Goal: Task Accomplishment & Management: Manage account settings

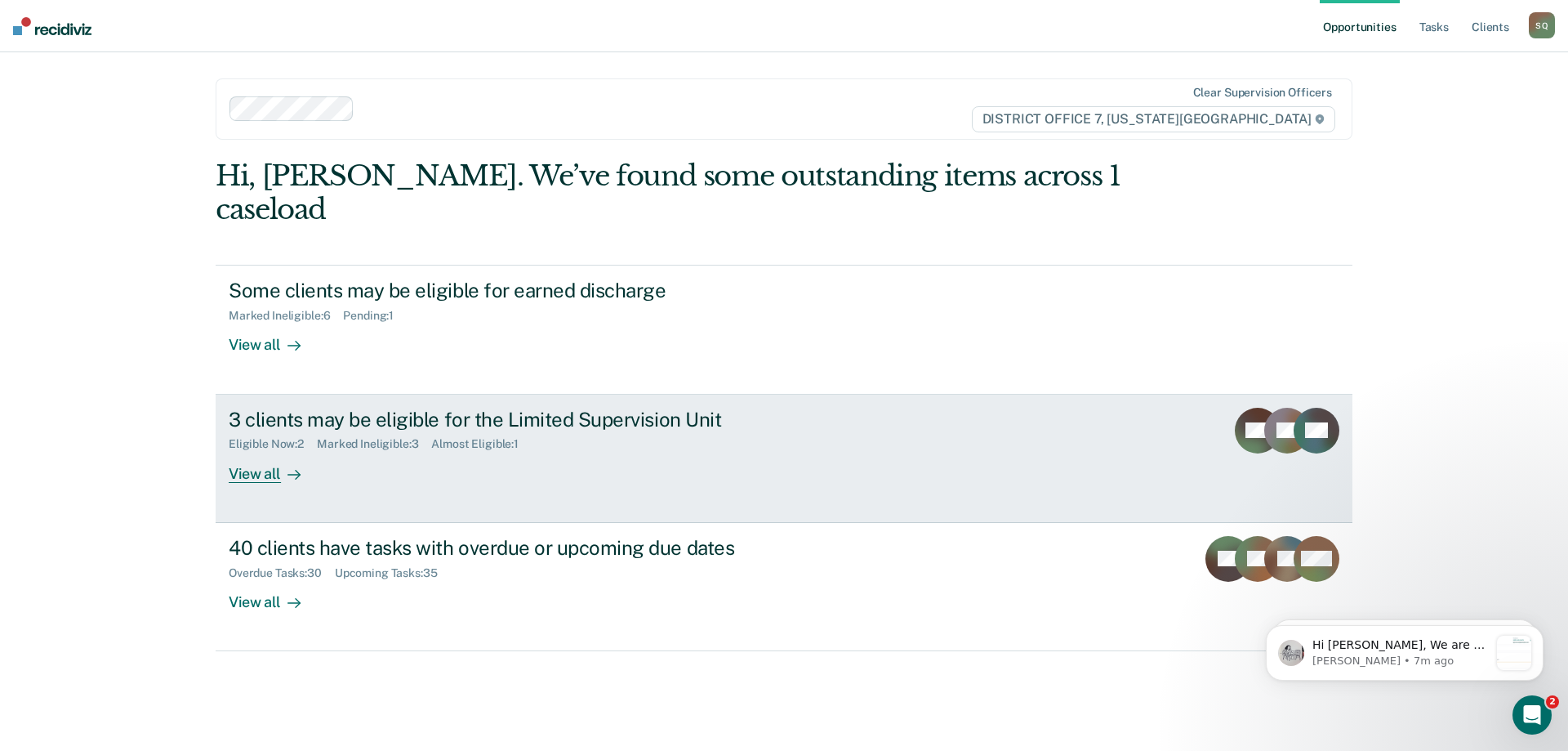
click at [560, 456] on link "3 clients may be eligible for the Limited Supervision Unit Eligible Now : 2 Mar…" at bounding box center [784, 458] width 1137 height 128
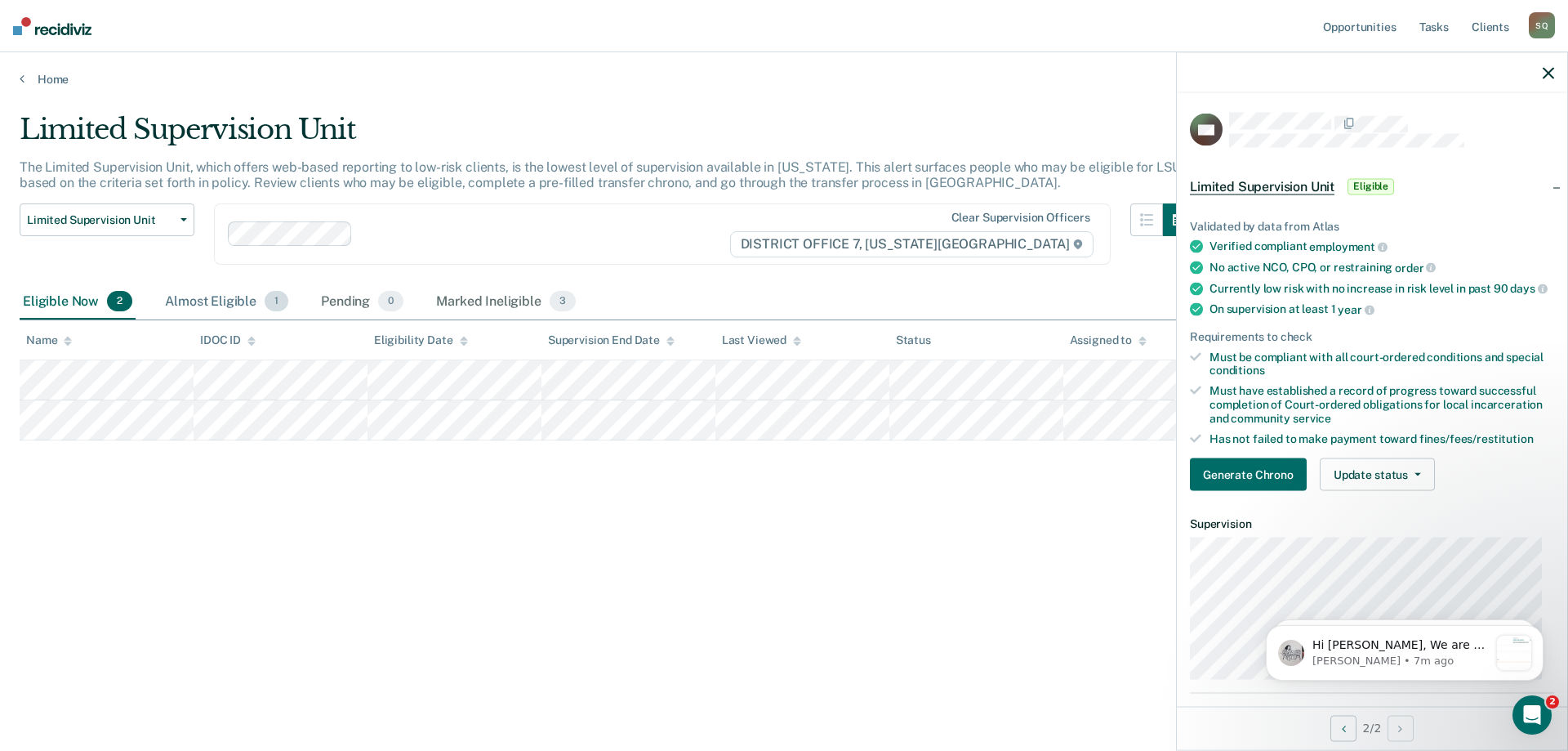
click at [212, 301] on div "Almost Eligible 1" at bounding box center [226, 302] width 130 height 36
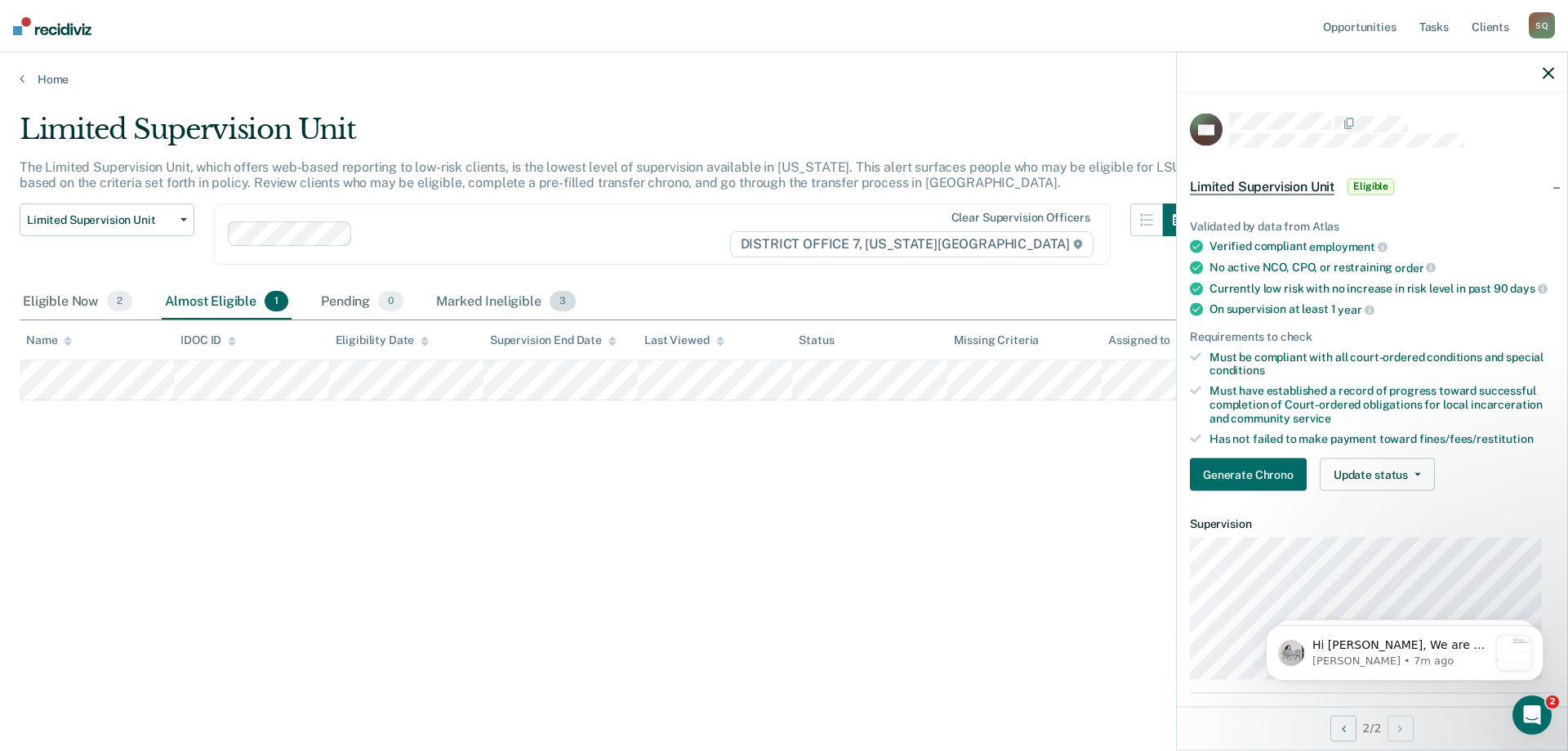
click at [466, 299] on div "Marked Ineligible 3" at bounding box center [506, 302] width 146 height 36
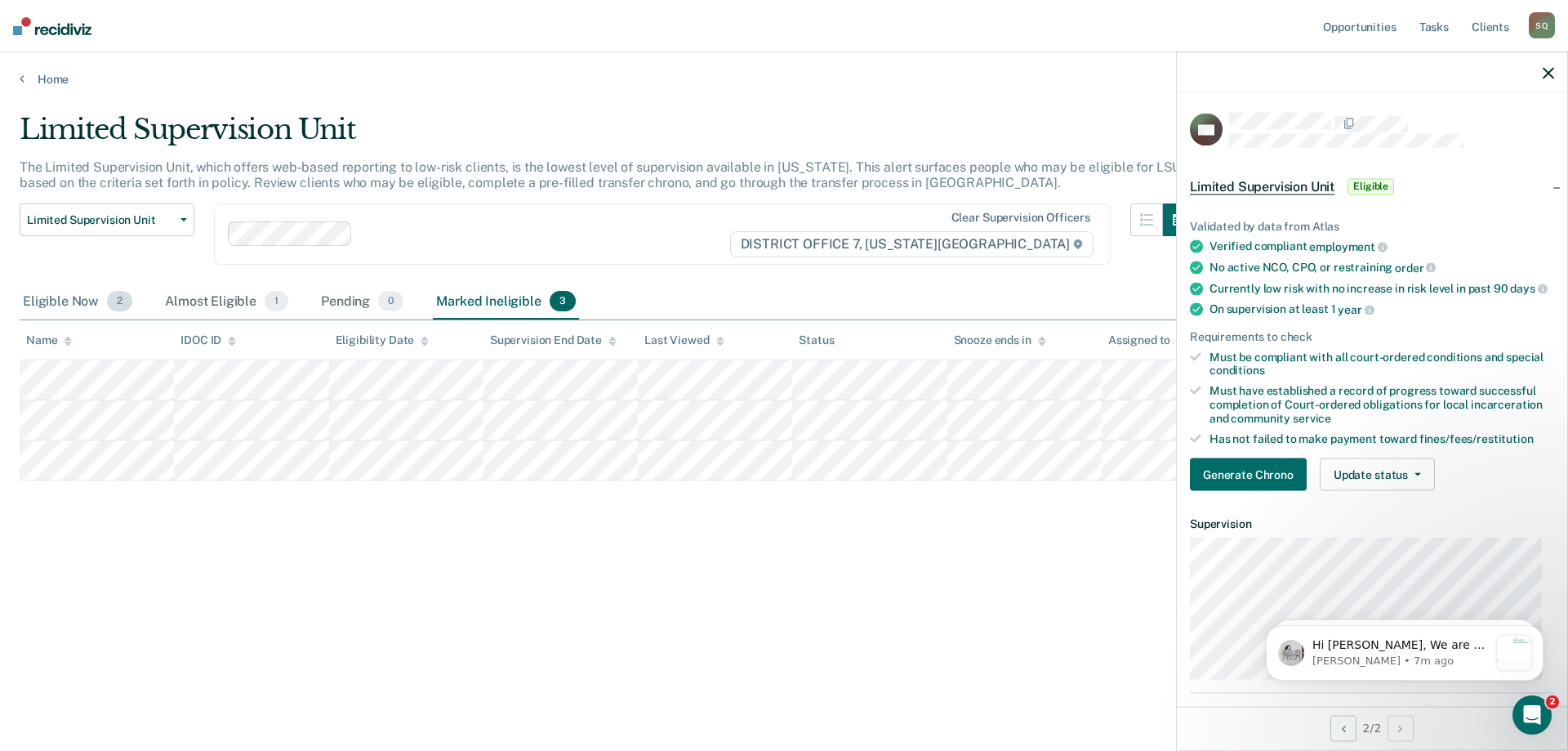
click at [77, 299] on div "Eligible Now 2" at bounding box center [78, 302] width 116 height 36
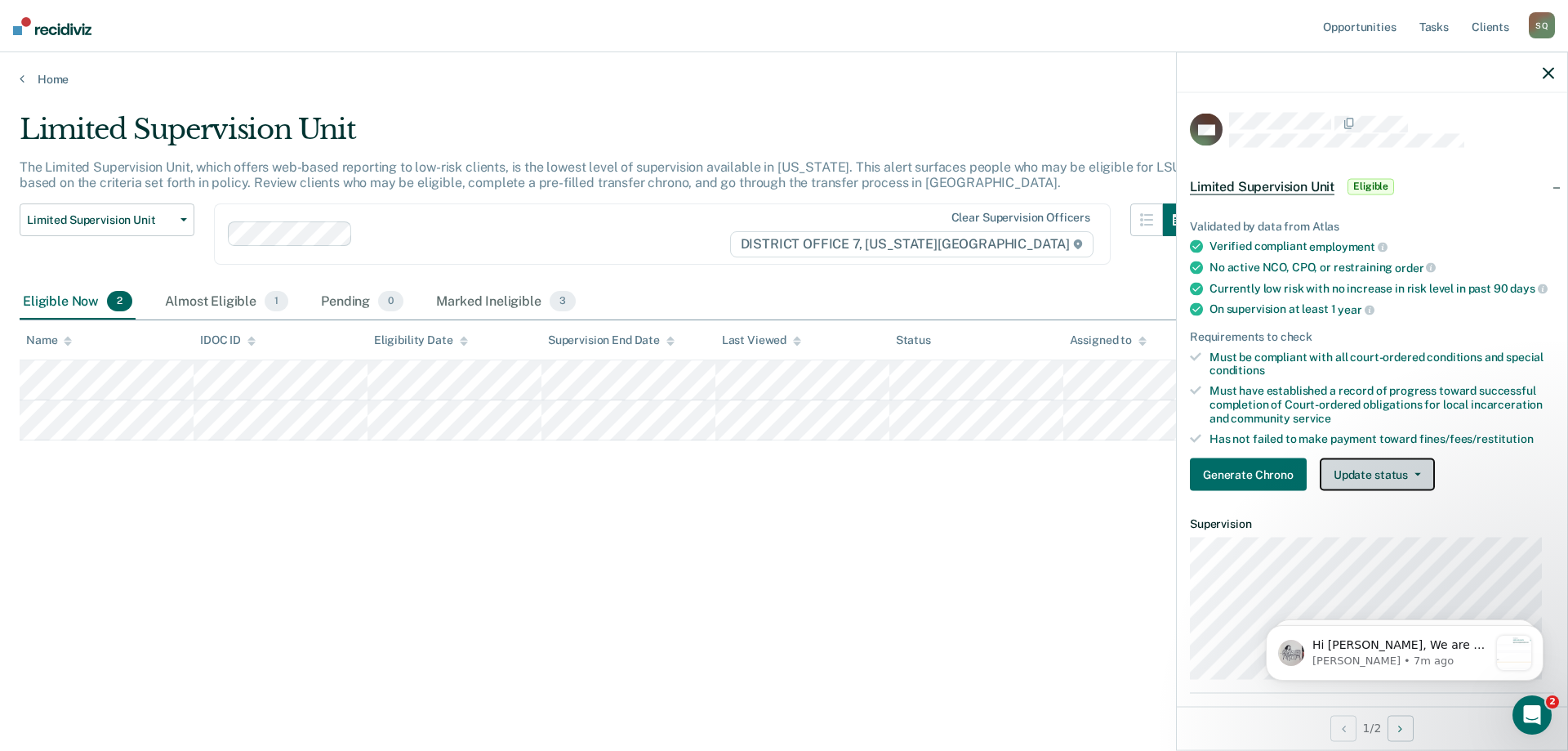
click at [1421, 485] on button "Update status" at bounding box center [1377, 475] width 115 height 33
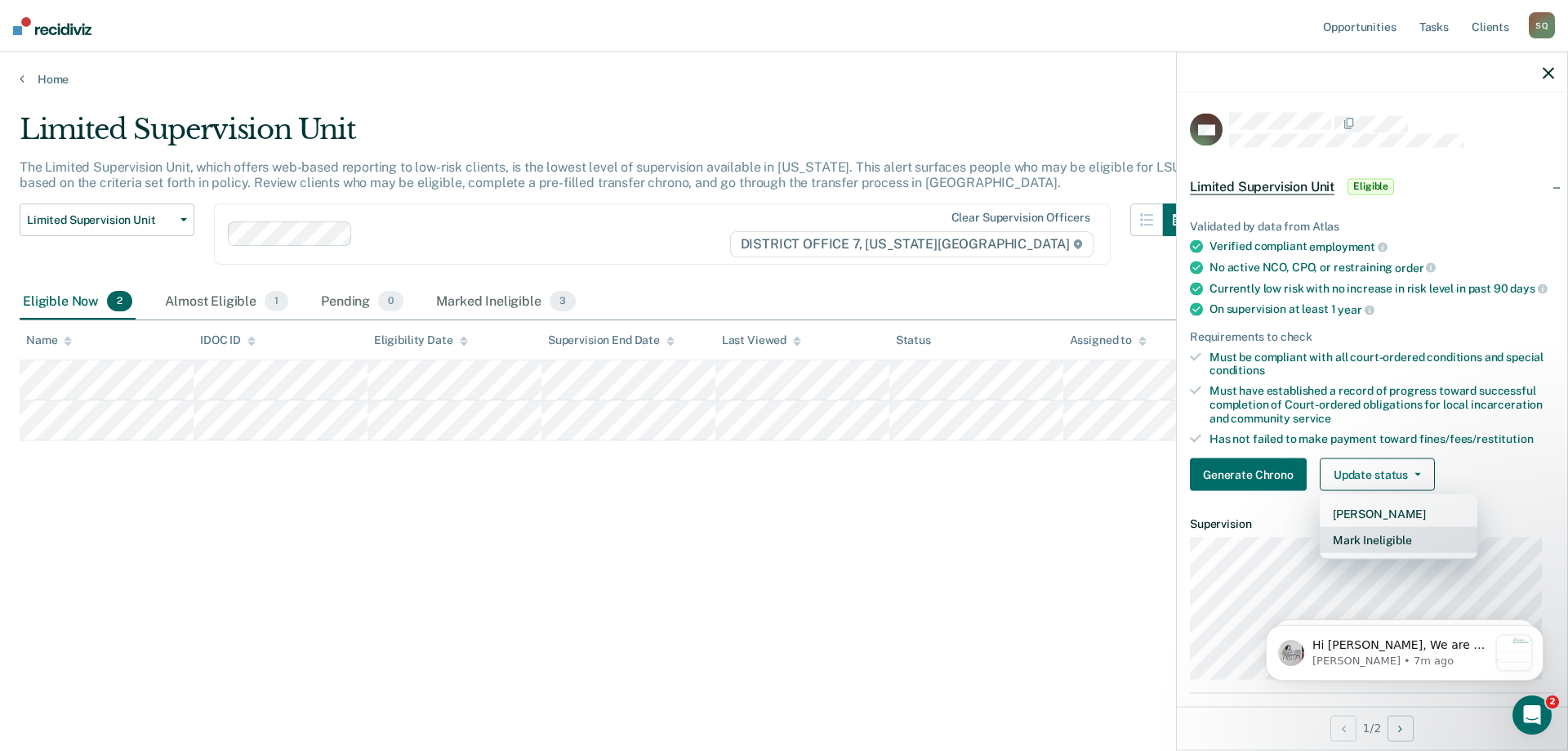
click at [1405, 553] on button "Mark Ineligible" at bounding box center [1399, 540] width 158 height 26
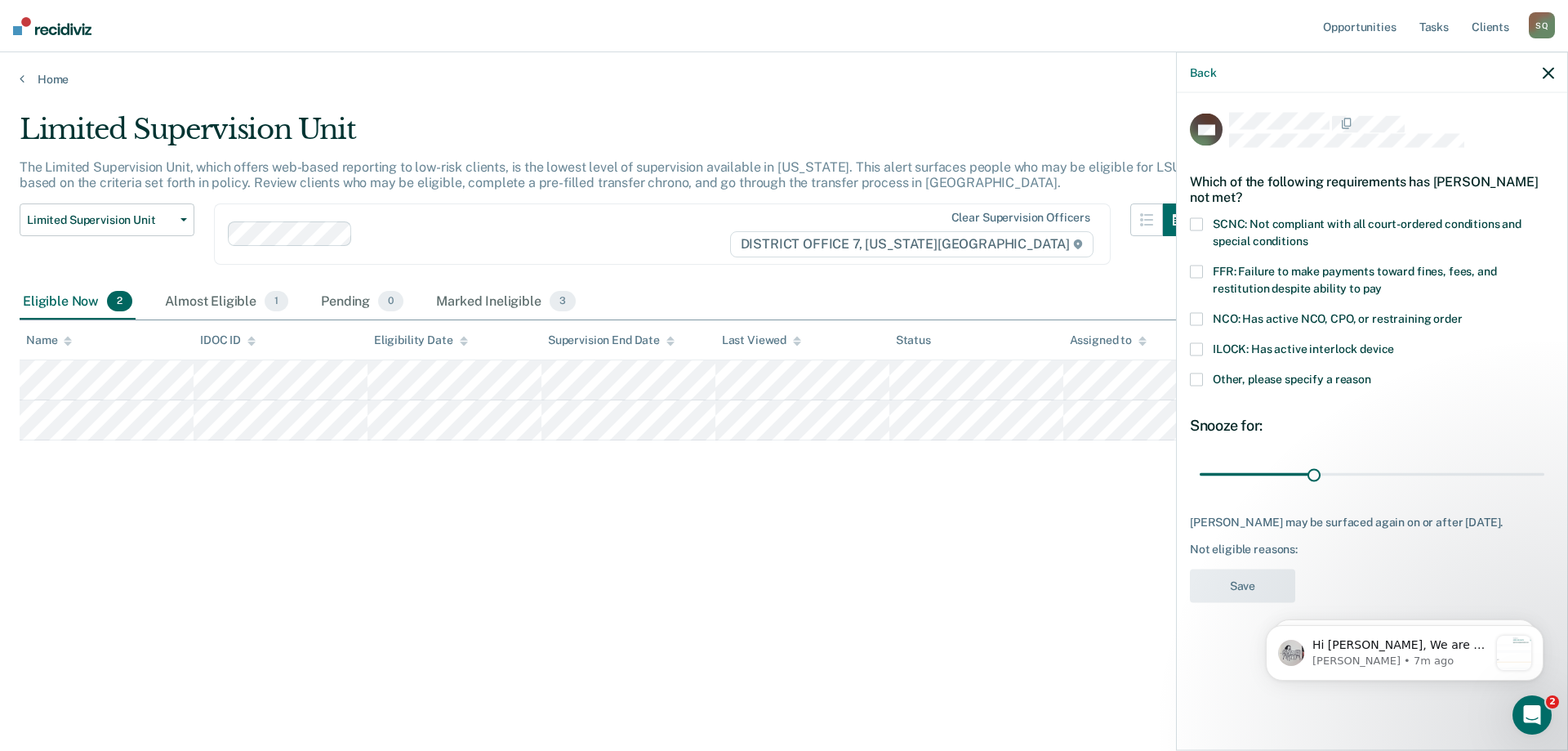
click at [1198, 373] on span at bounding box center [1197, 380] width 13 height 13
click at [1371, 373] on input "Other, please specify a reason" at bounding box center [1371, 373] width 0 height 0
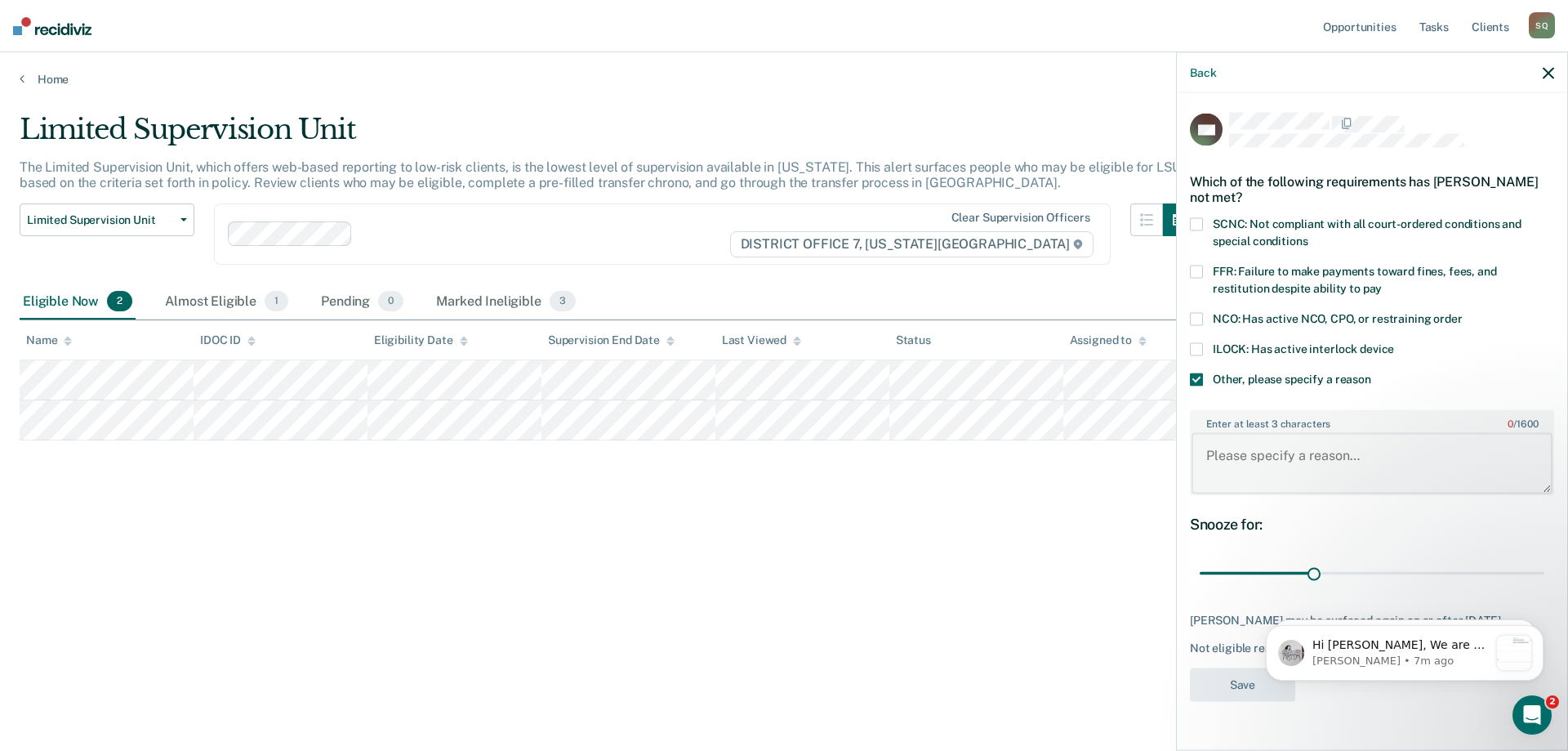
click at [1331, 462] on textarea "Enter at least 3 characters 0 / 1600" at bounding box center [1372, 463] width 361 height 60
type textarea "P"
type textarea "UA positive for THC [DATE]"
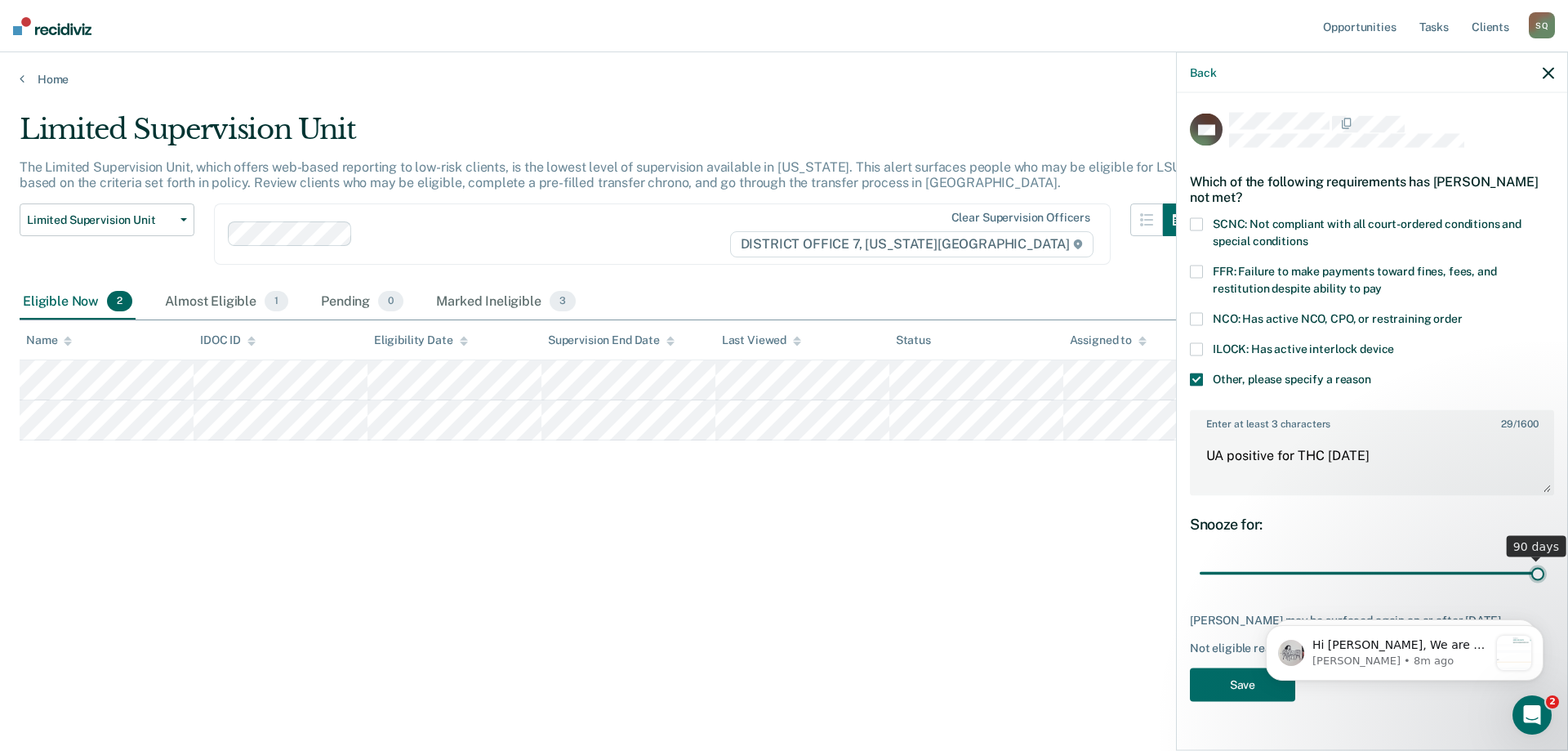
drag, startPoint x: 1318, startPoint y: 576, endPoint x: 1567, endPoint y: 563, distance: 249.3
type input "90"
click at [1544, 563] on input "range" at bounding box center [1371, 573] width 345 height 29
click at [1253, 683] on body "Hi [PERSON_NAME], We are so excited to announce a brand new feature: AI case no…" at bounding box center [1404, 649] width 313 height 102
click at [1232, 686] on button "Save" at bounding box center [1242, 684] width 105 height 34
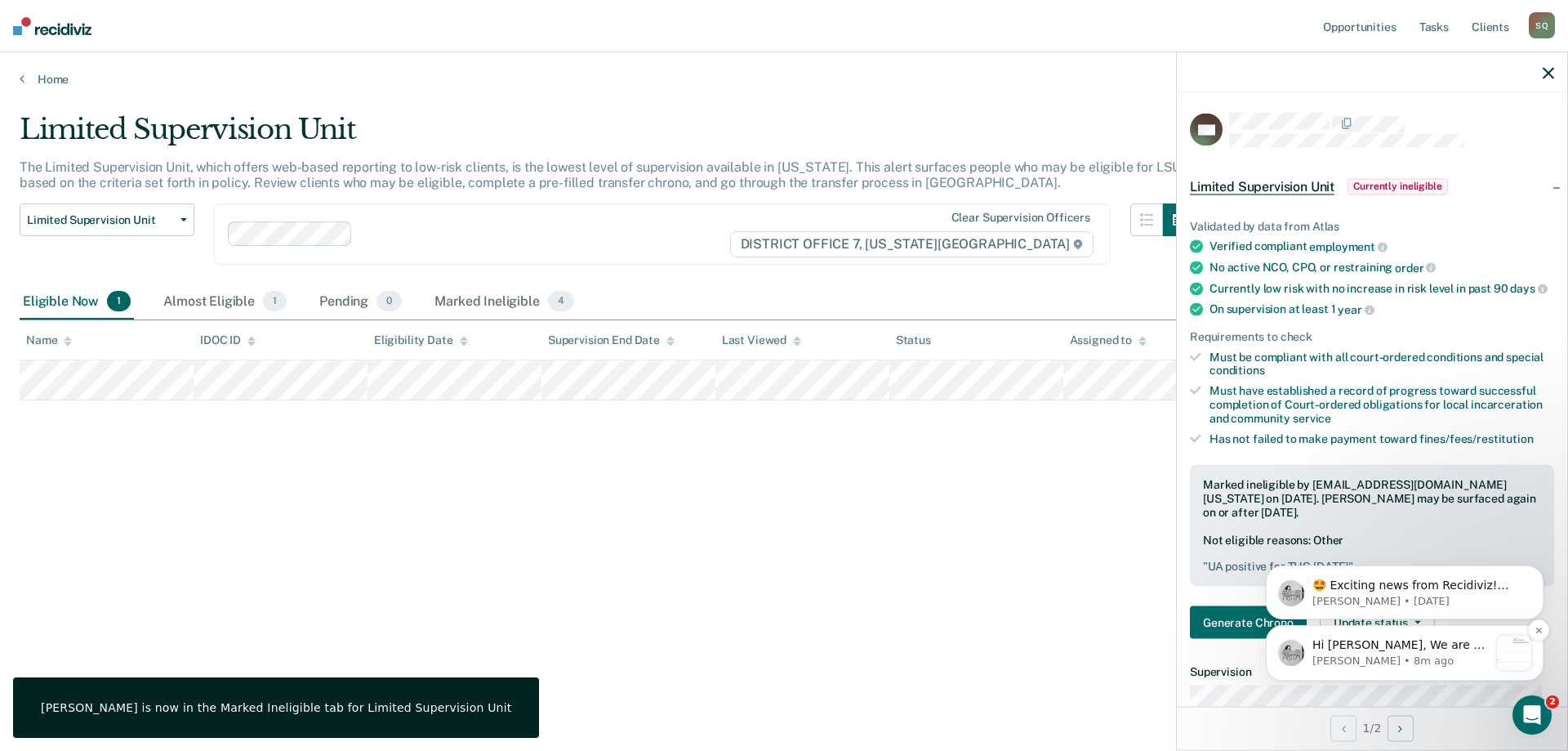
click at [1405, 662] on p "[PERSON_NAME] • 8m ago" at bounding box center [1400, 661] width 176 height 15
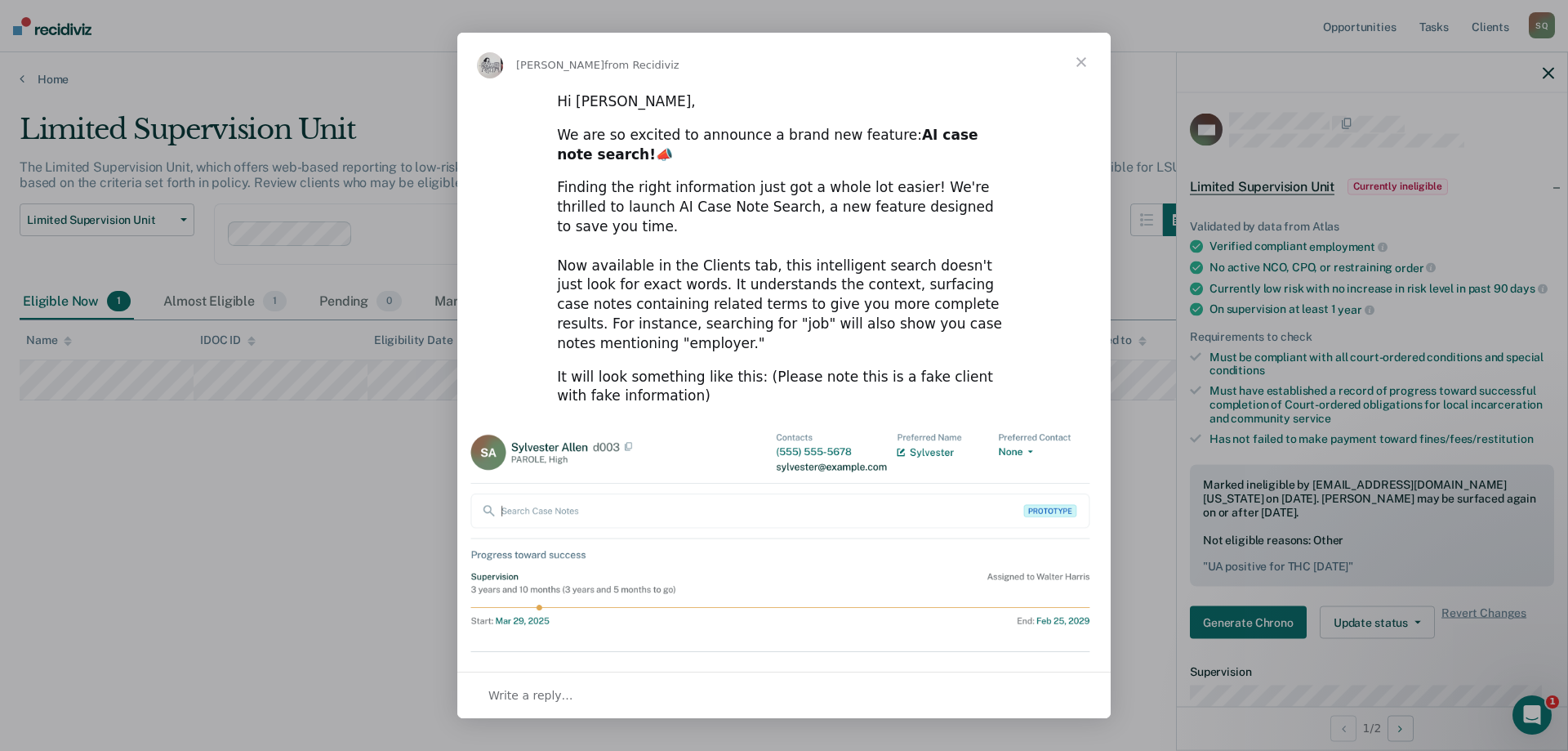
click at [1075, 62] on span "Close" at bounding box center [1081, 62] width 59 height 59
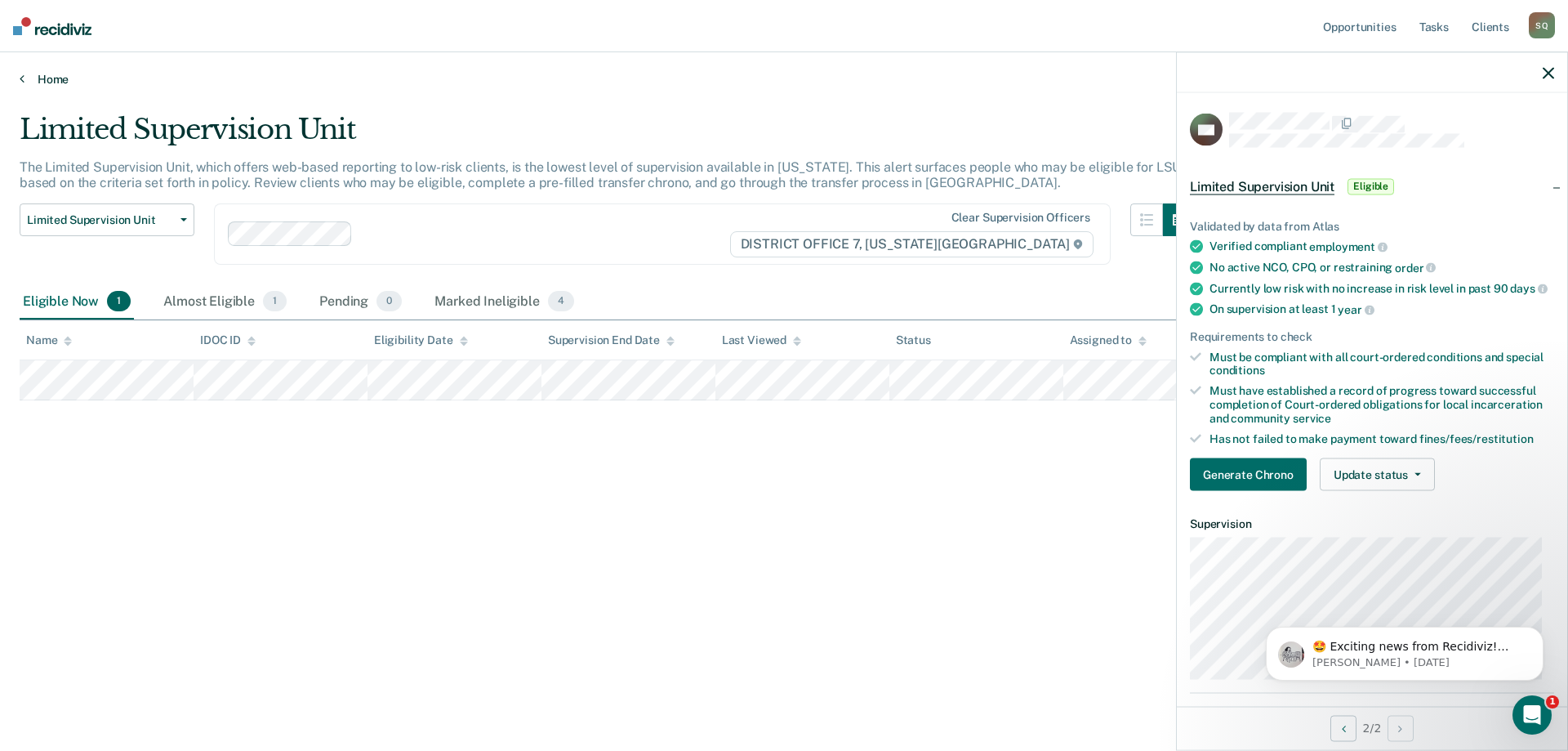
click at [50, 78] on link "Home" at bounding box center [784, 79] width 1529 height 15
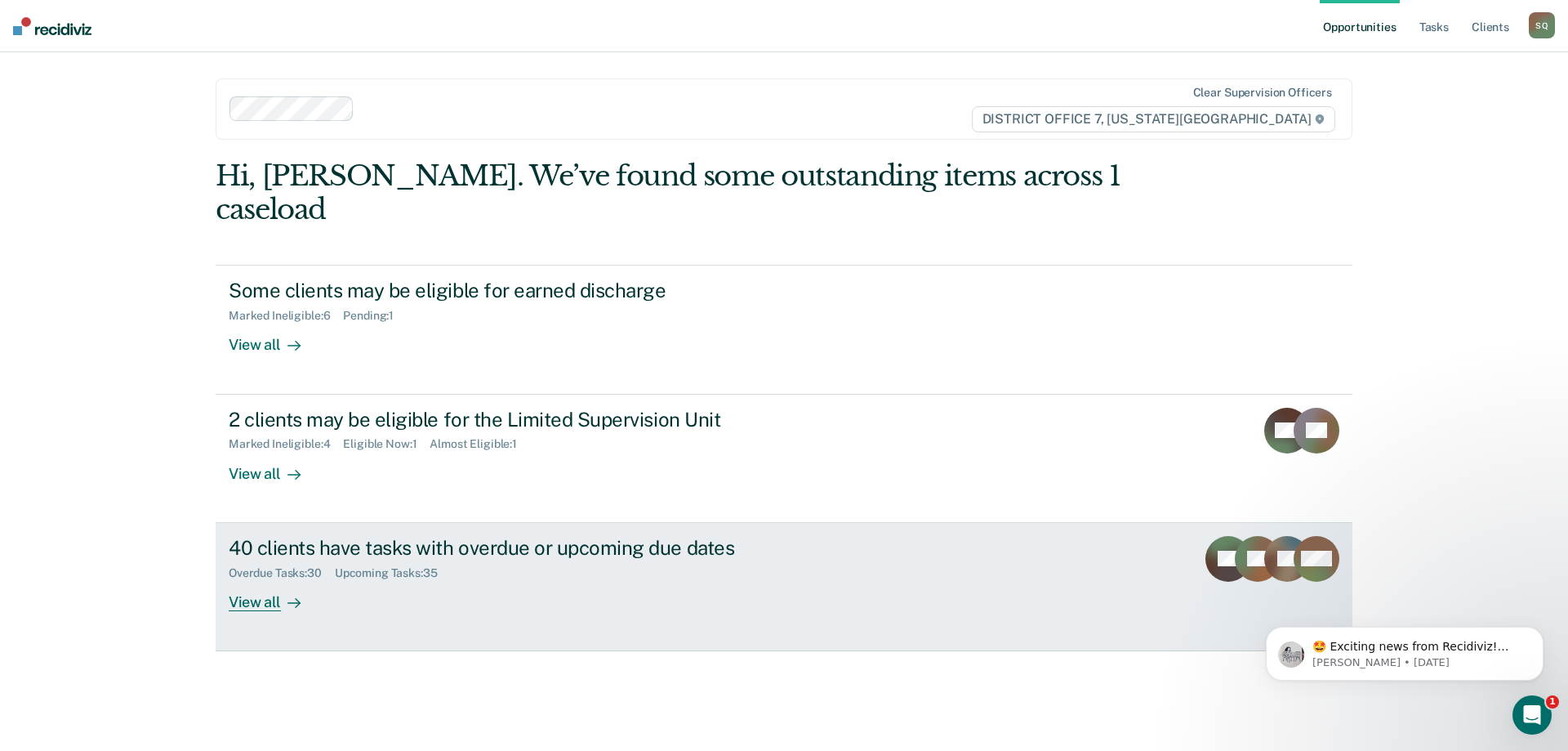
click at [379, 553] on div "40 clients have tasks with overdue or upcoming due dates Overdue Tasks : 30 Upc…" at bounding box center [535, 573] width 612 height 75
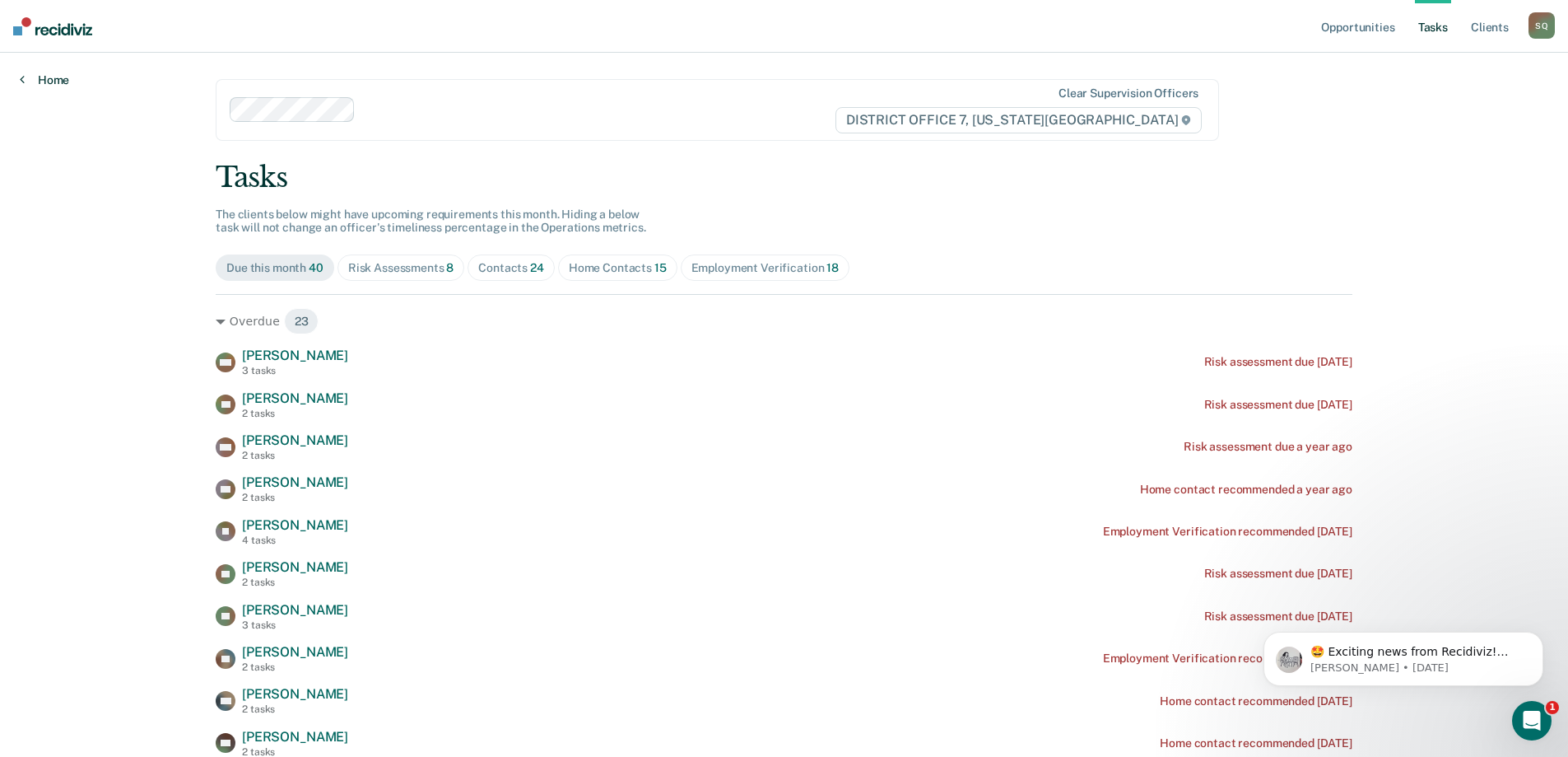
click at [44, 79] on link "Home" at bounding box center [44, 80] width 49 height 15
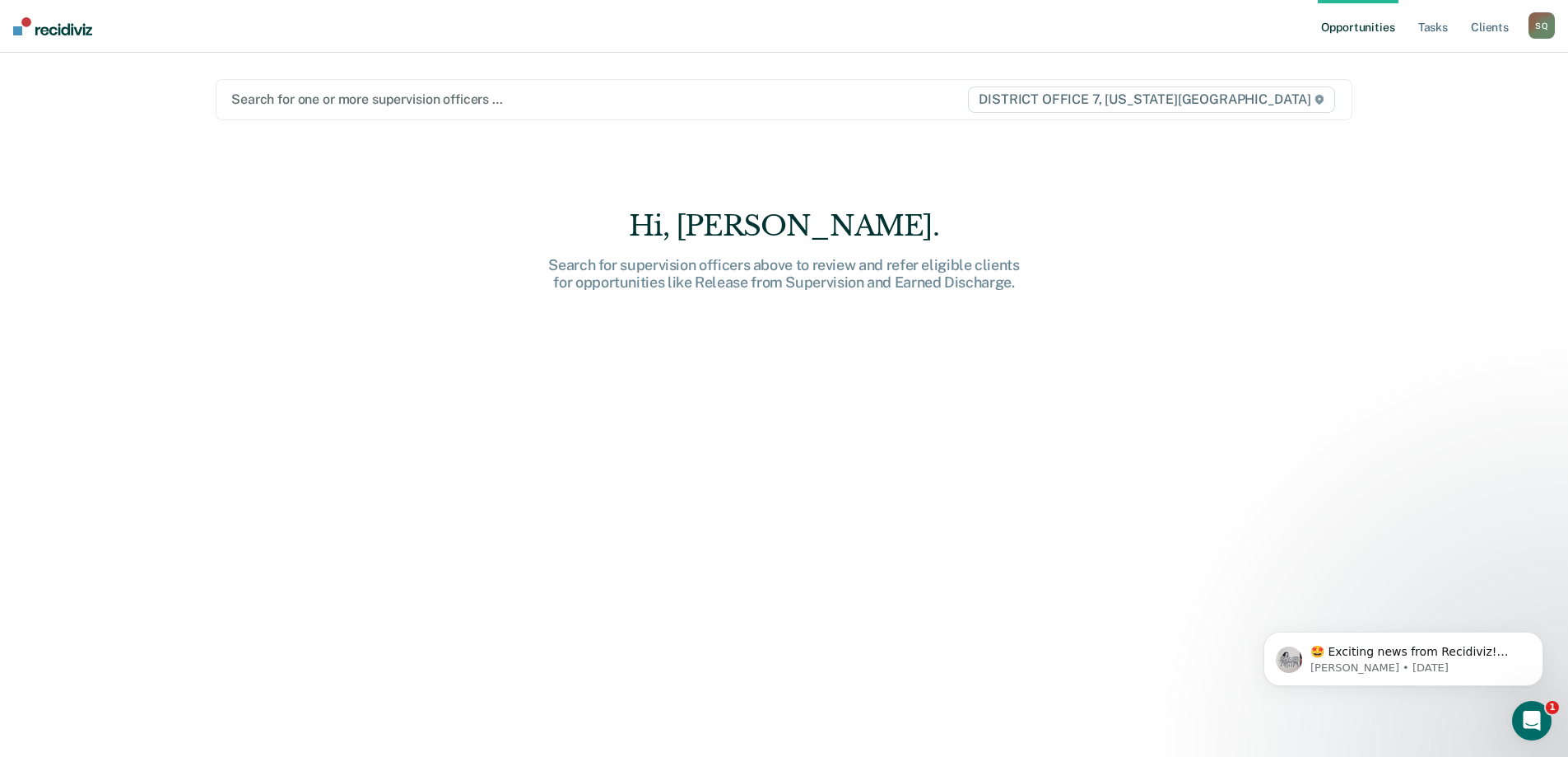
click at [616, 96] on div at bounding box center [599, 99] width 735 height 19
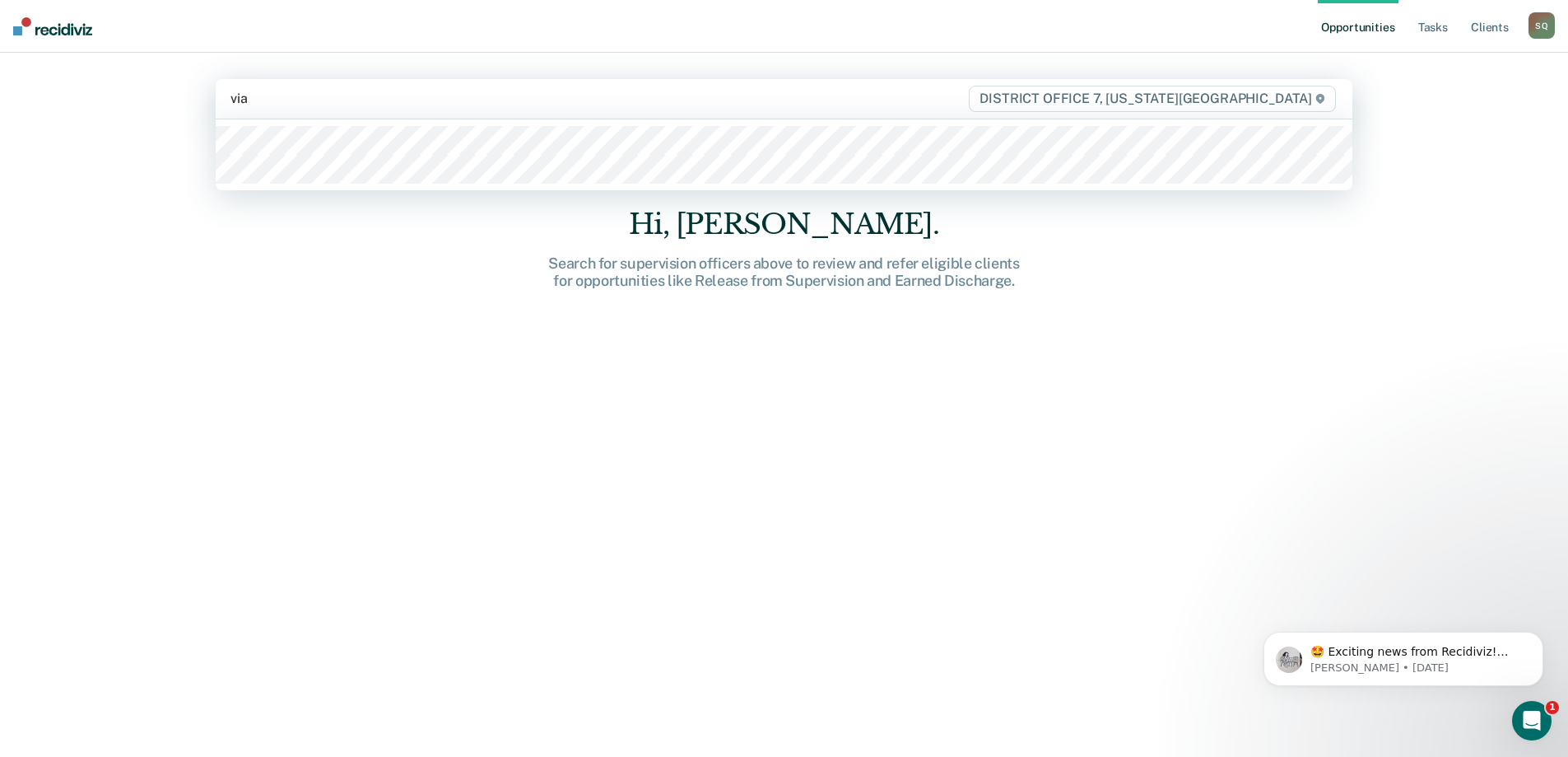
type input "vian"
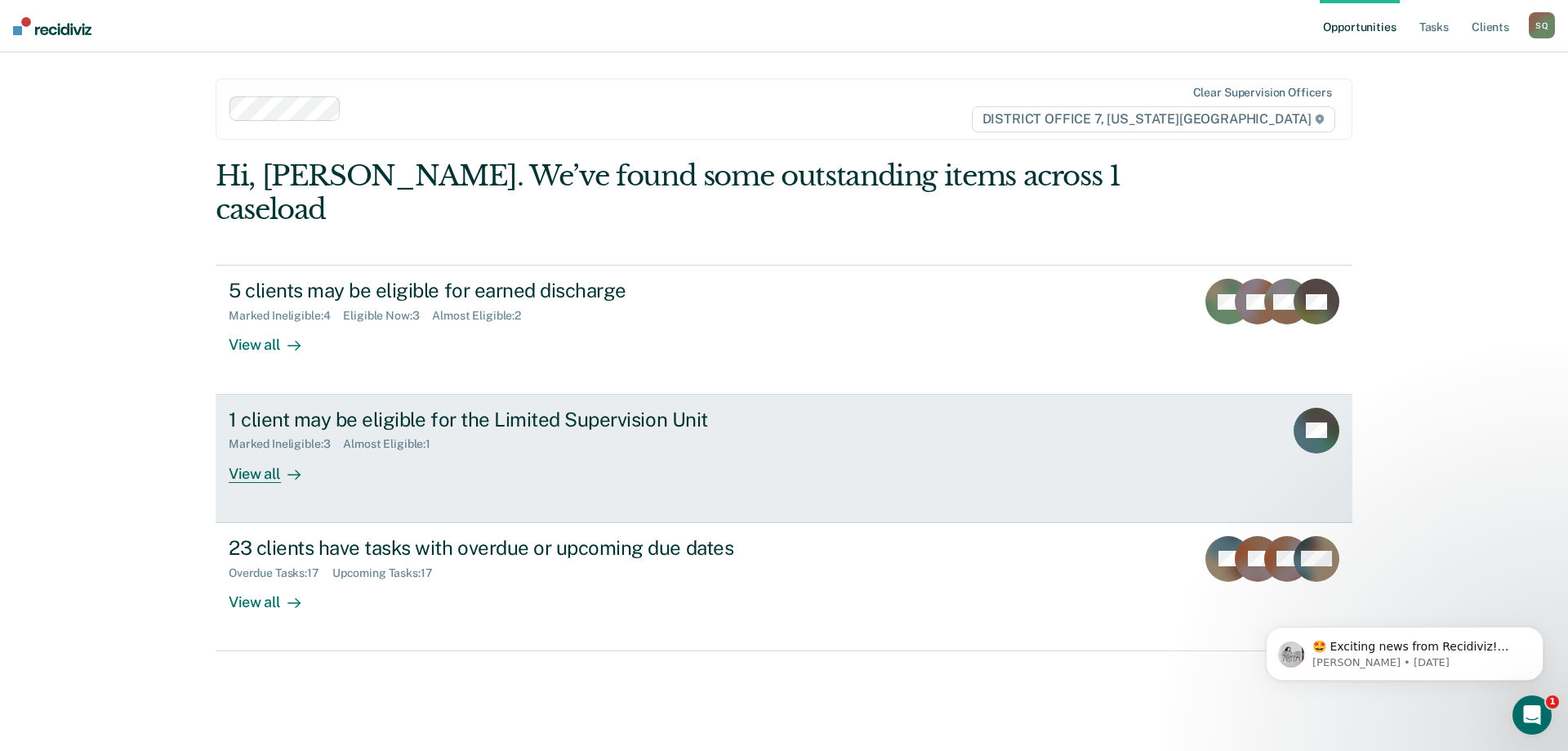
click at [572, 428] on div "1 client may be eligible for the Limited Supervision Unit Marked Ineligible : 3…" at bounding box center [535, 445] width 612 height 75
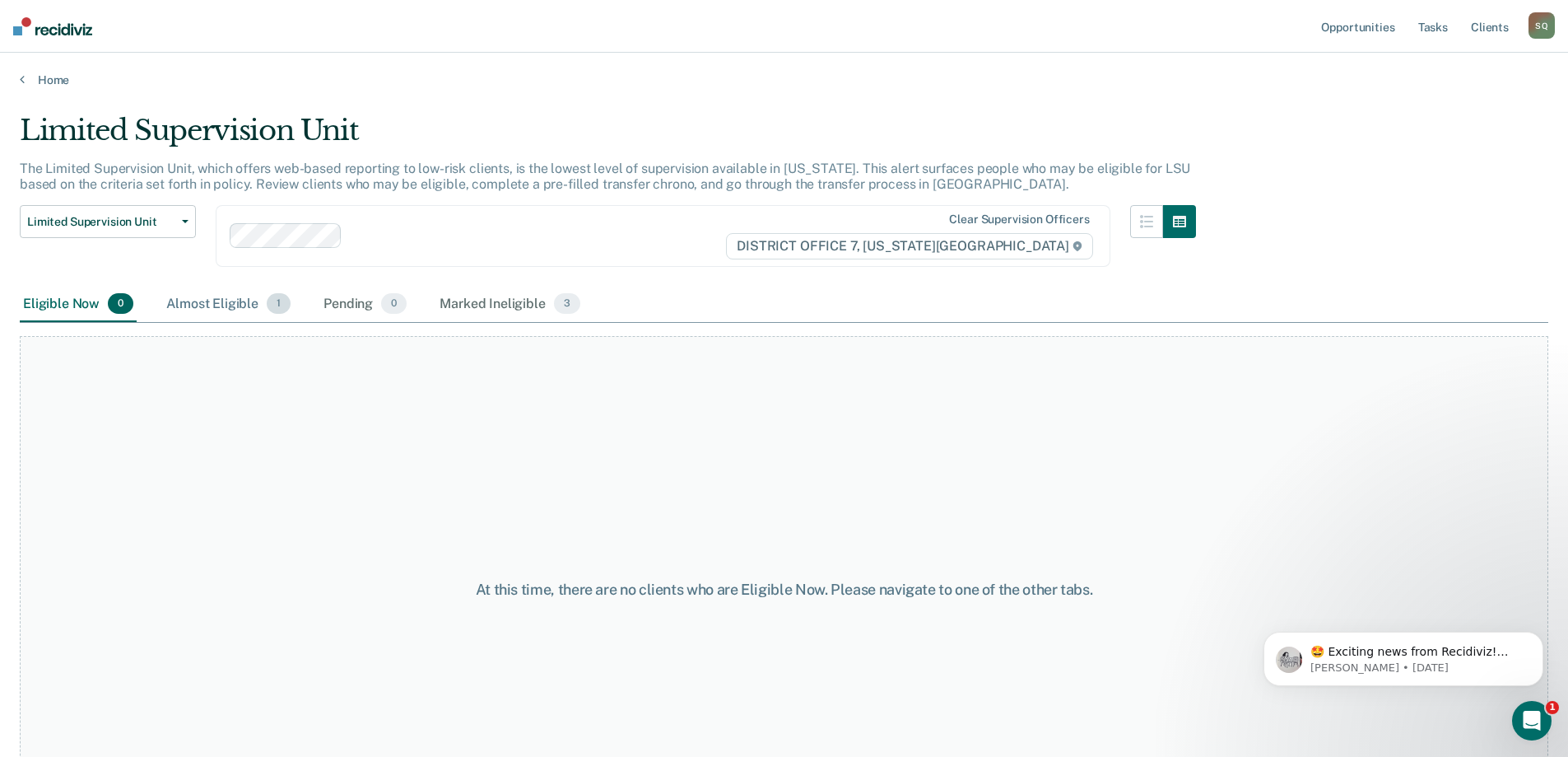
click at [217, 308] on div "Almost Eligible 1" at bounding box center [228, 304] width 131 height 36
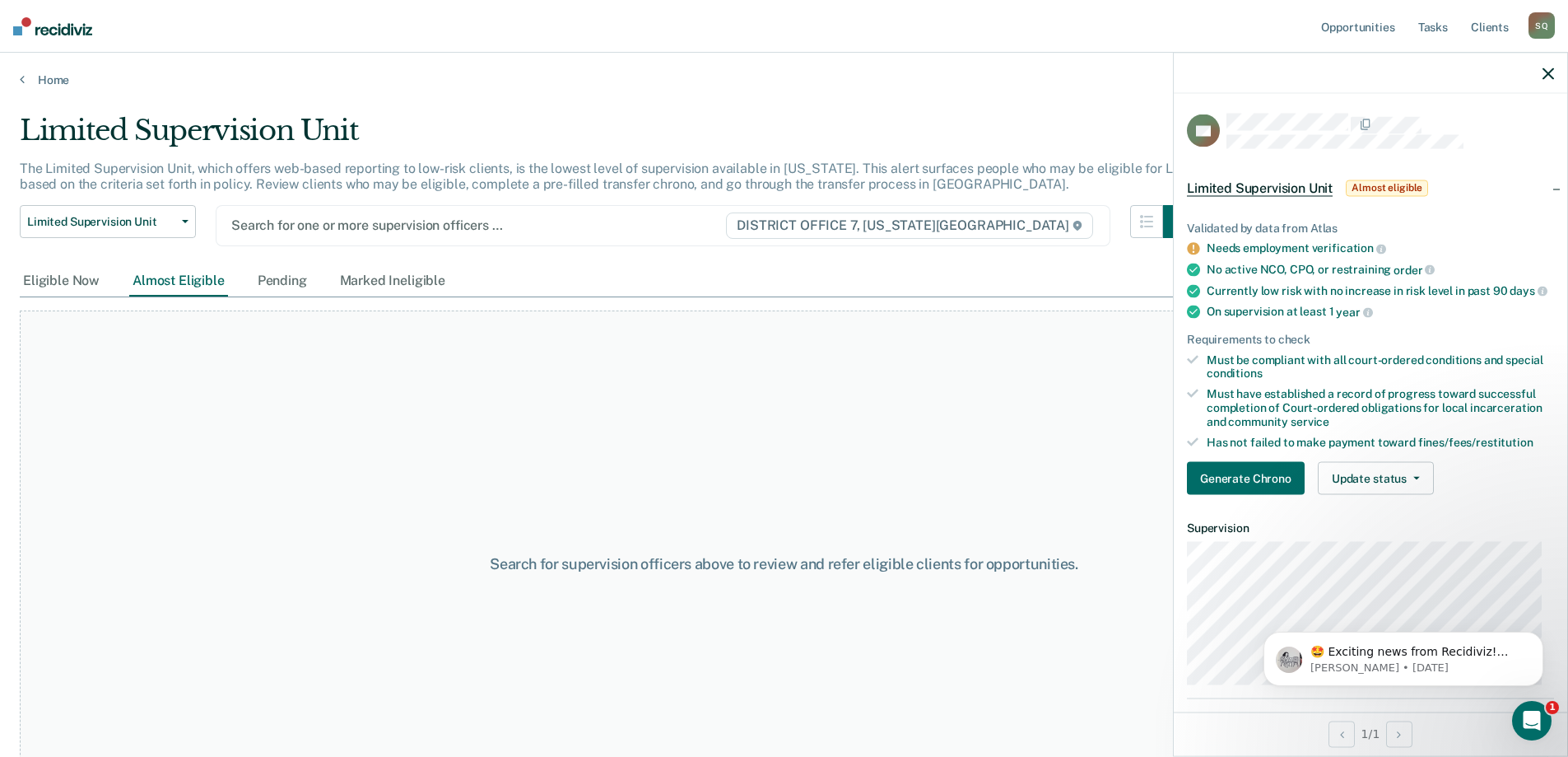
click at [334, 225] on div at bounding box center [478, 225] width 493 height 19
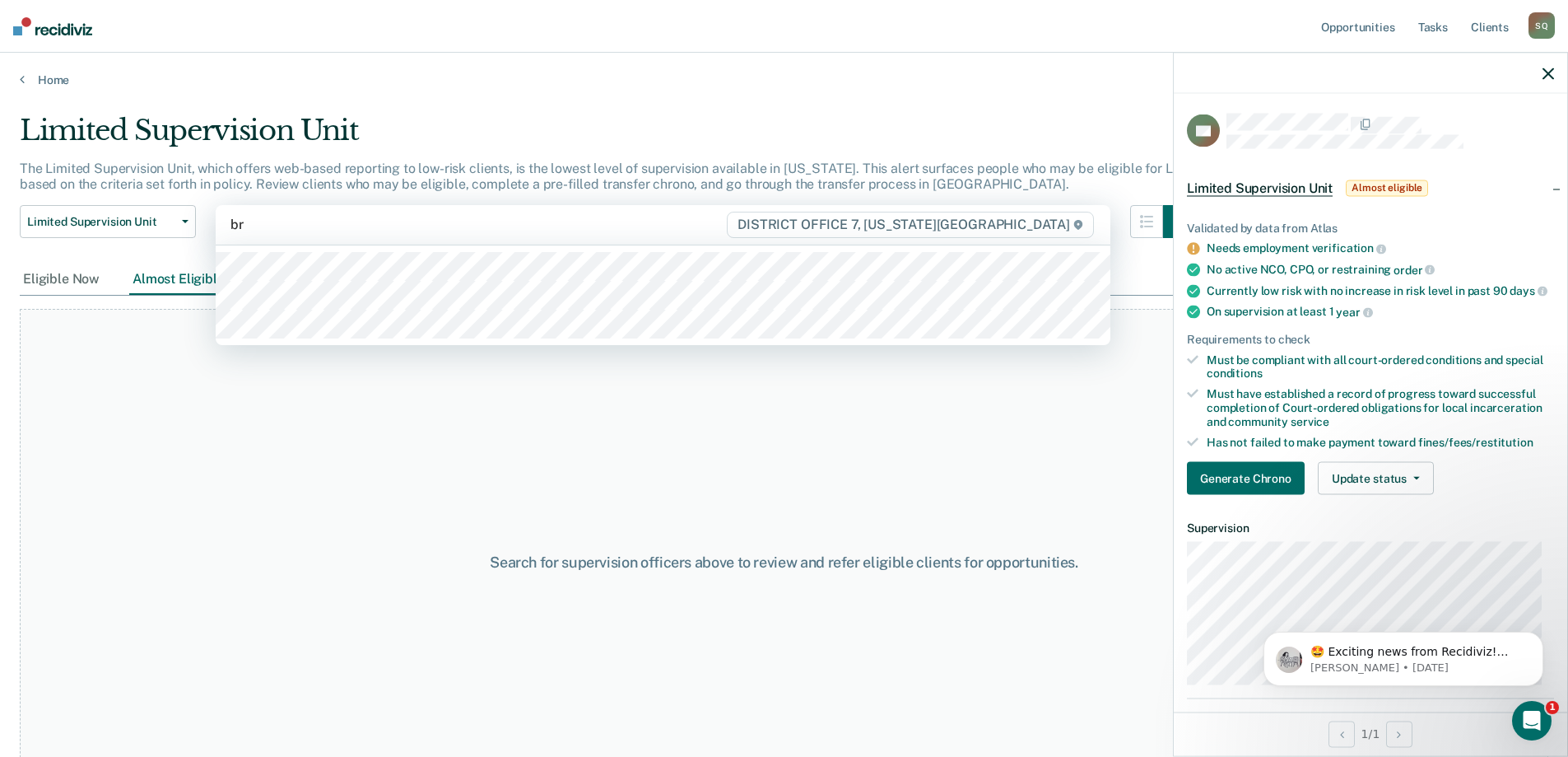
type input "bry"
